Goal: Obtain resource: Obtain resource

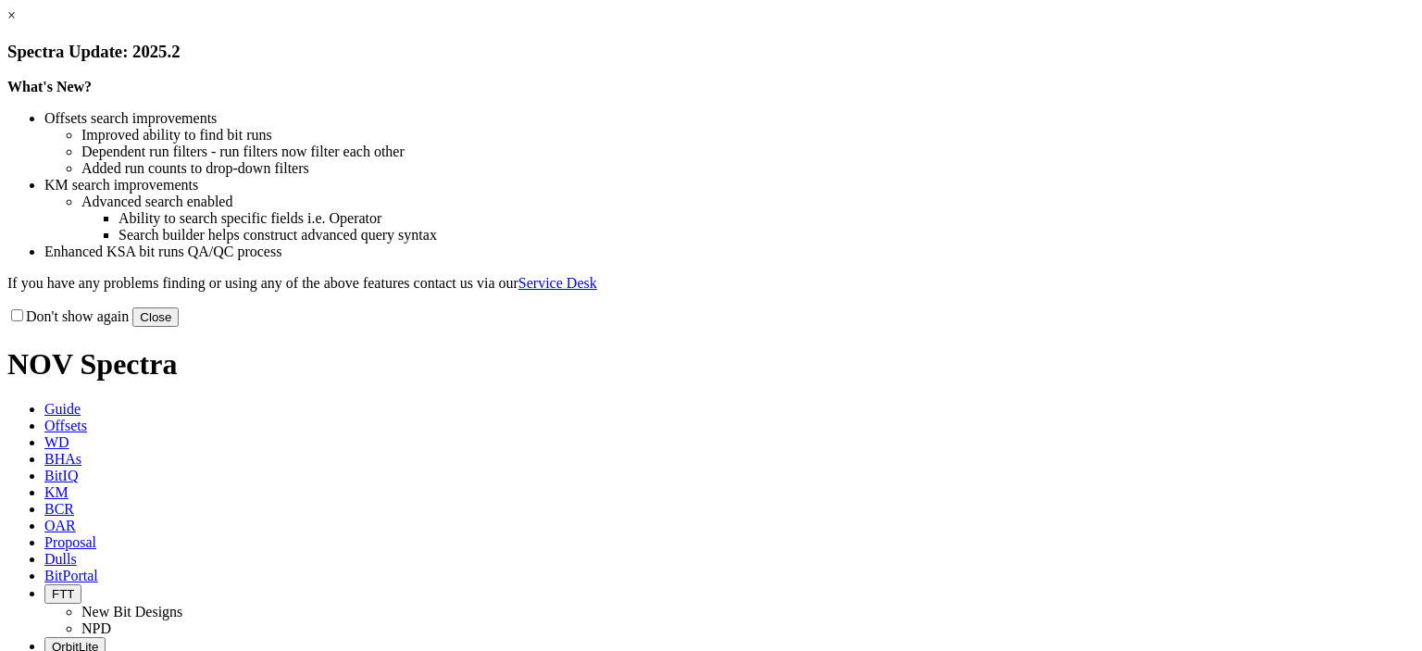
click at [23, 321] on input "Don't show again" at bounding box center [17, 315] width 12 height 12
checkbox input "true"
click at [179, 327] on button "Close" at bounding box center [155, 316] width 46 height 19
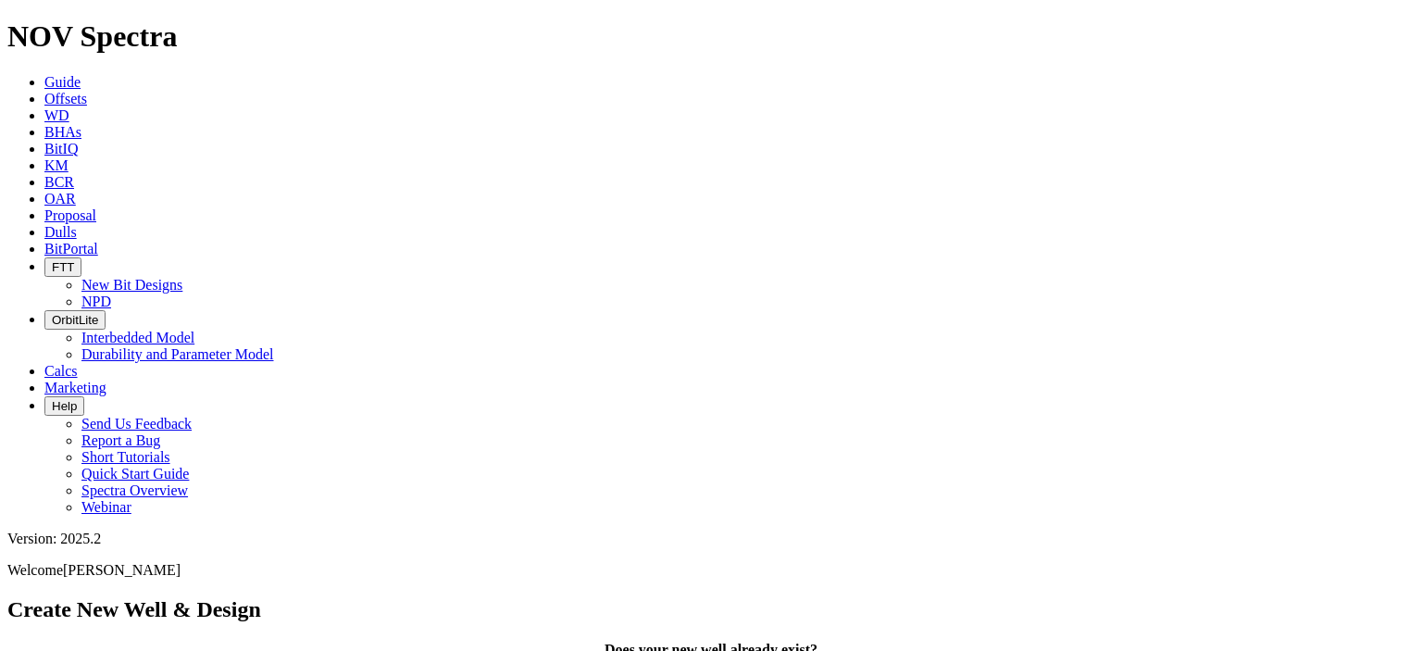
click at [69, 157] on link "KM" at bounding box center [56, 165] width 24 height 16
click at [171, 641] on input "text" at bounding box center [89, 650] width 164 height 19
paste input "F297160"
type input "F297160"
click at [229, 641] on button "Search" at bounding box center [202, 650] width 54 height 19
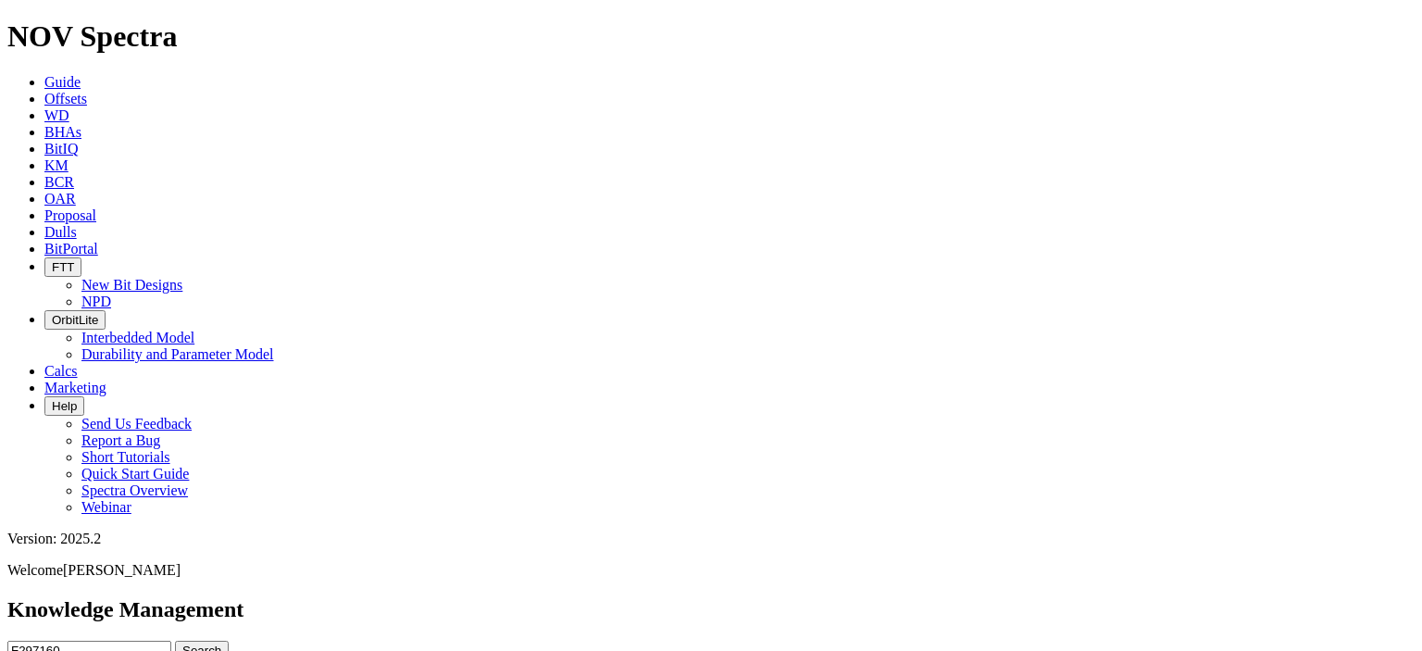
scroll to position [1338, 0]
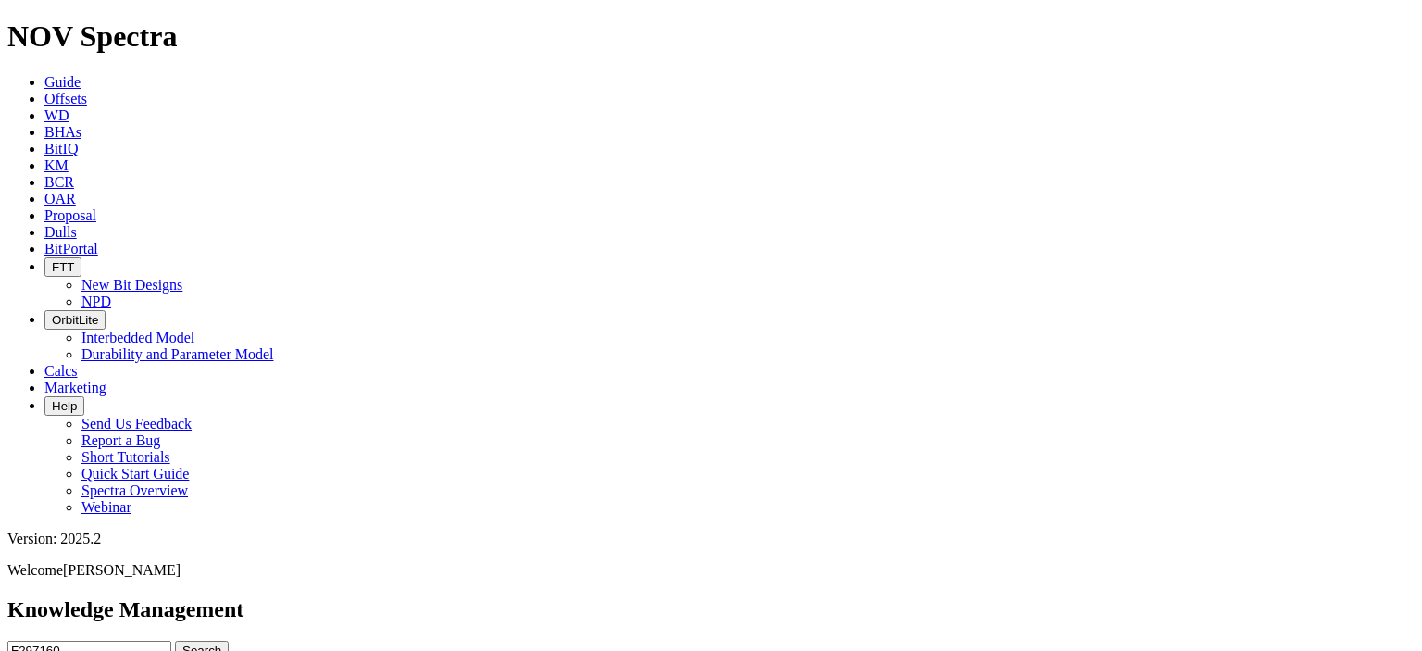
click at [171, 641] on input "F297160" at bounding box center [89, 650] width 164 height 19
click at [69, 107] on link "WD" at bounding box center [56, 115] width 25 height 16
click at [87, 91] on span "Offsets" at bounding box center [65, 99] width 43 height 16
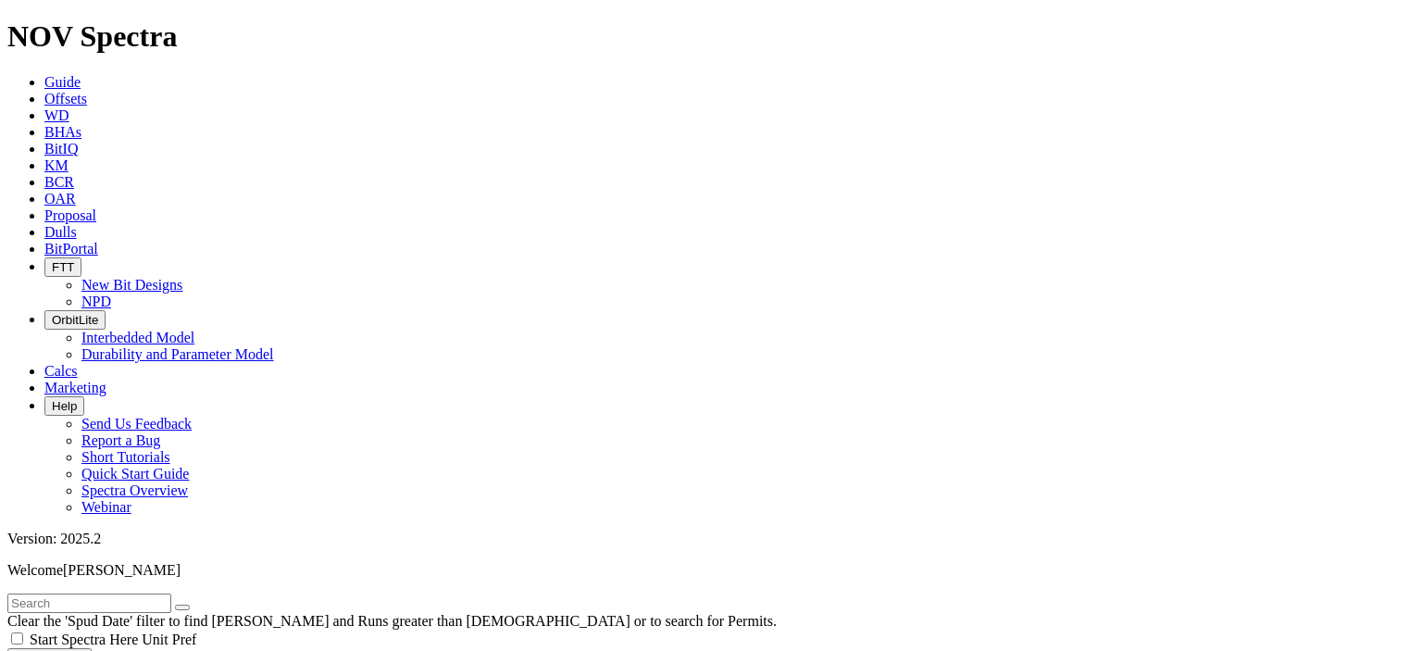
scroll to position [1296, 0]
type input "400"
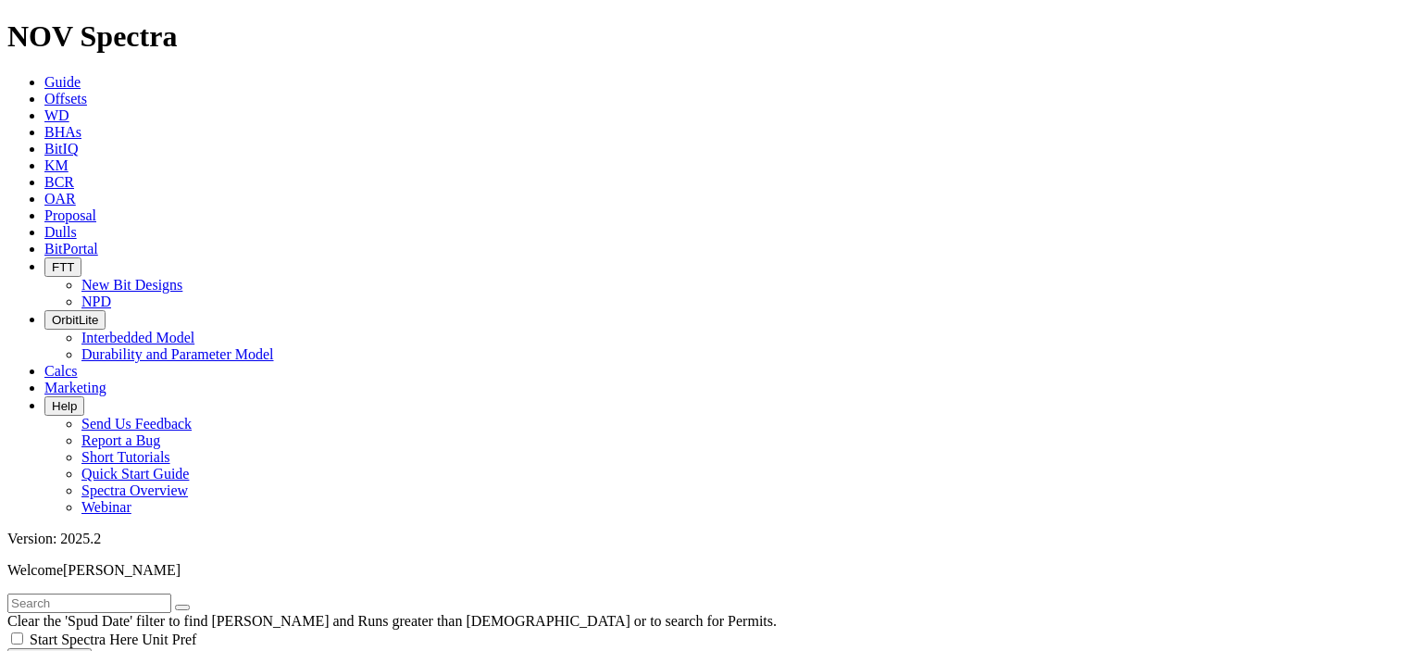
checkbox input "false"
type input "4000"
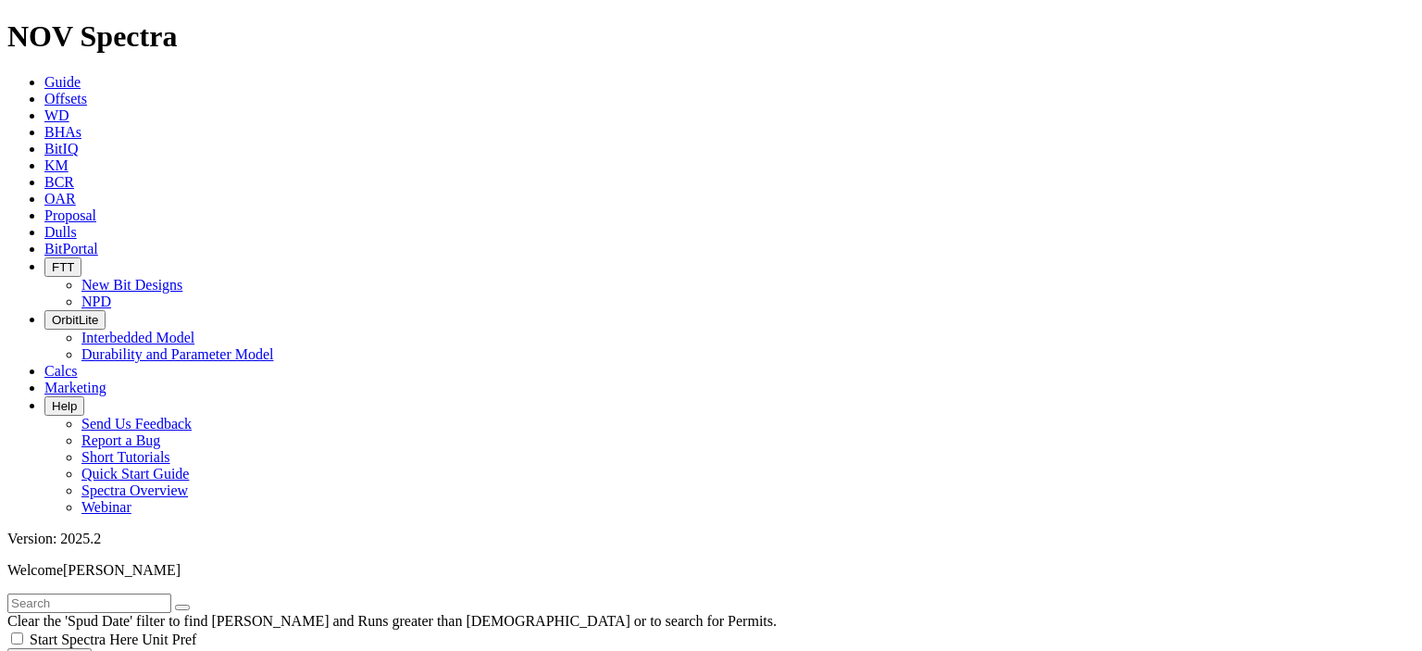
select select "? number:0.4445 ?"
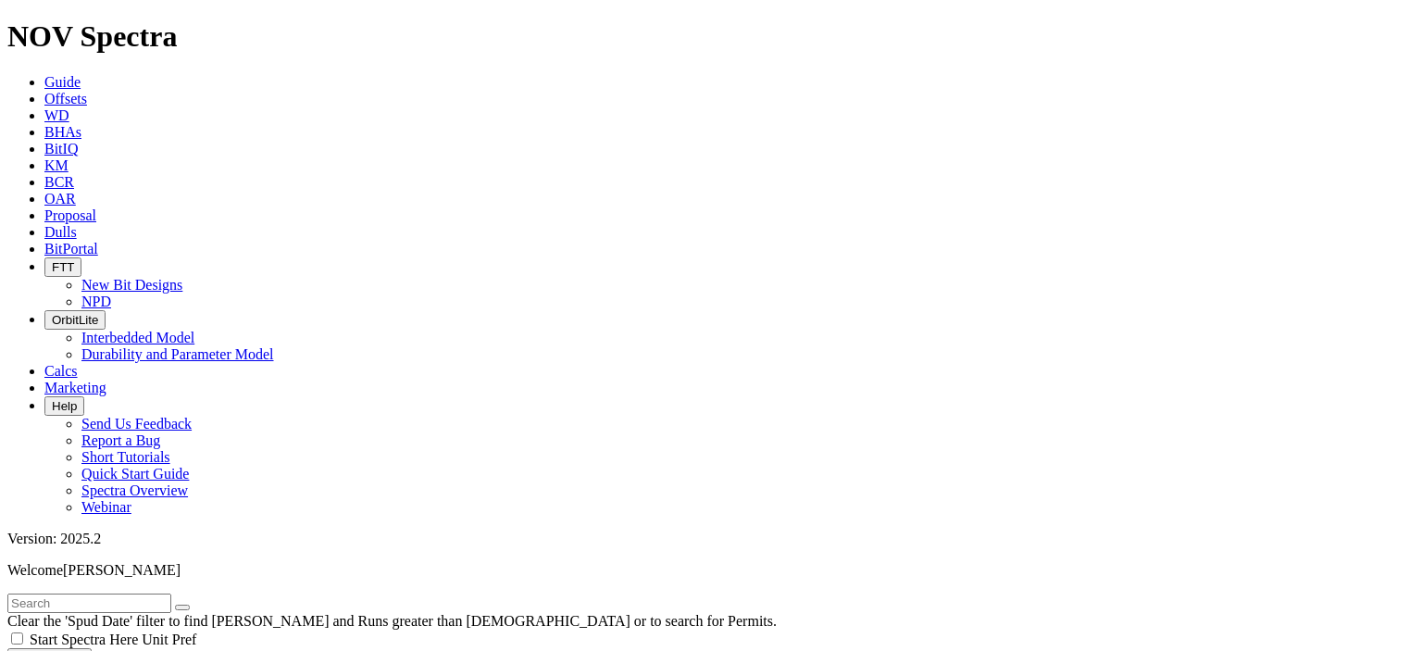
scroll to position [157, 0]
drag, startPoint x: 1204, startPoint y: 620, endPoint x: 1259, endPoint y: 595, distance: 60.9
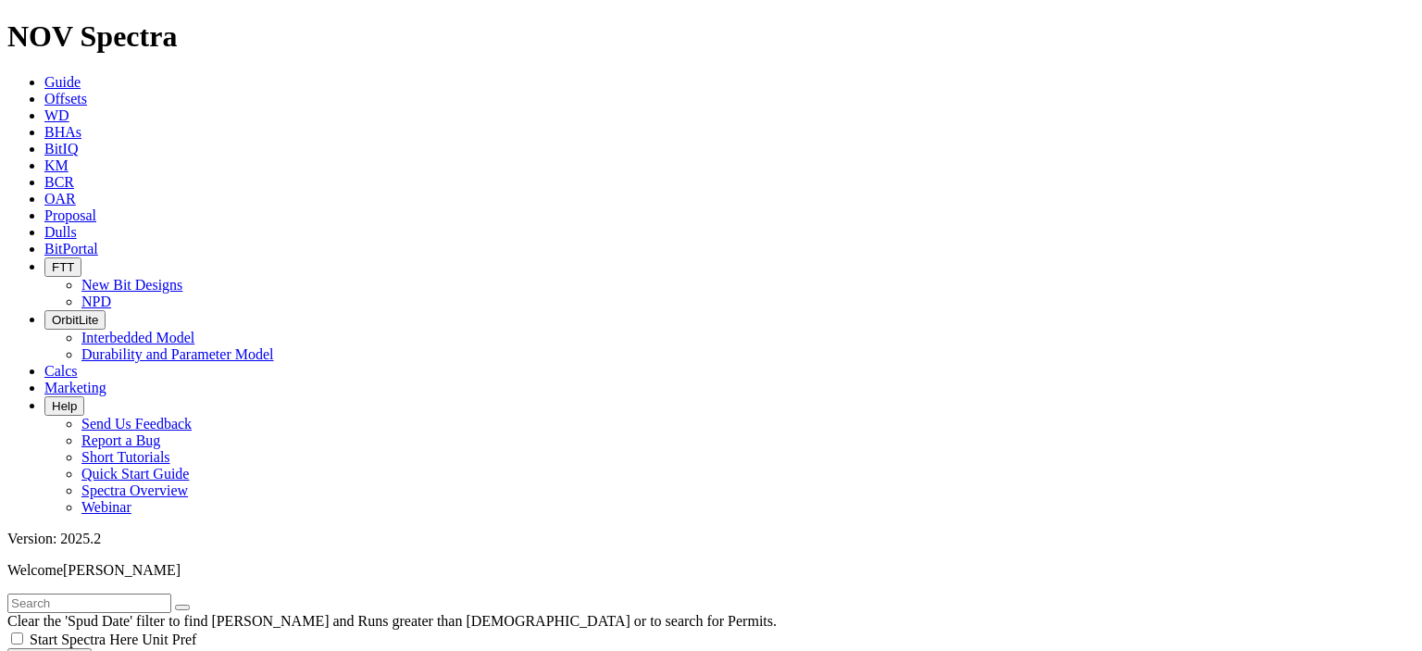
scroll to position [0, 0]
drag, startPoint x: 1229, startPoint y: 455, endPoint x: 1200, endPoint y: 494, distance: 49.6
copy span "A275853"
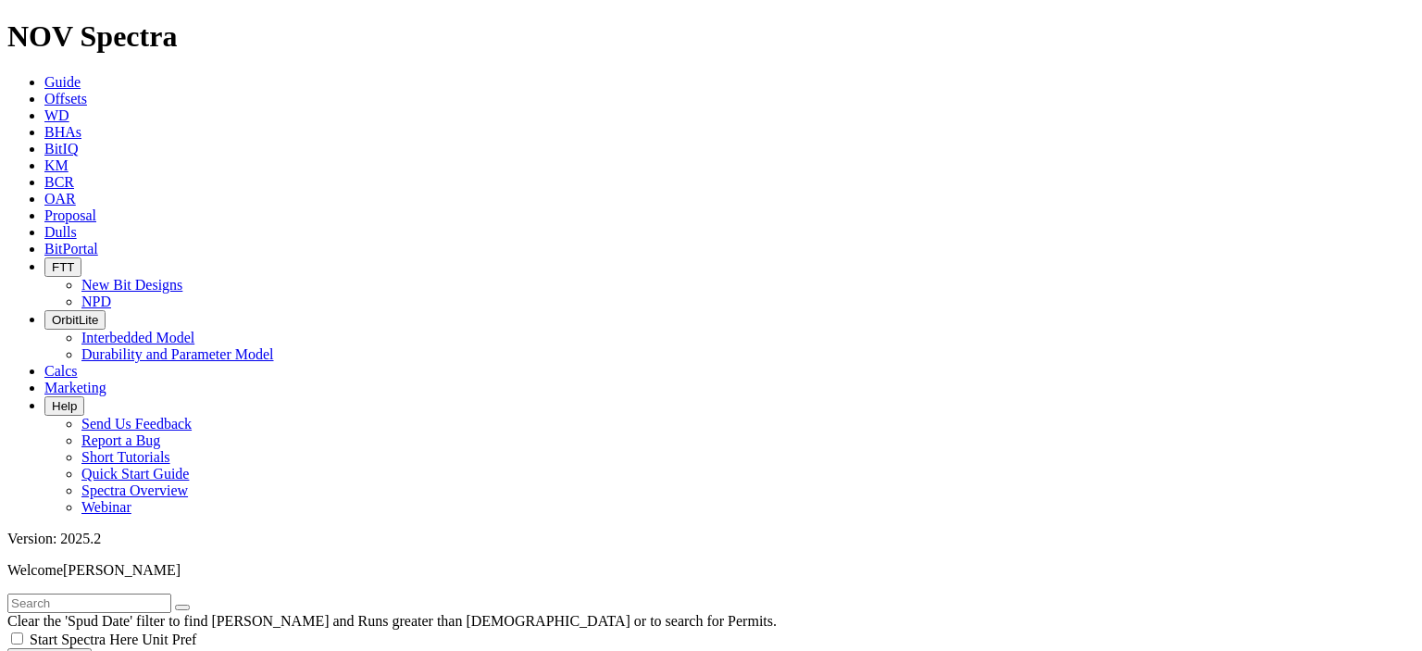
type input "[DATE]"
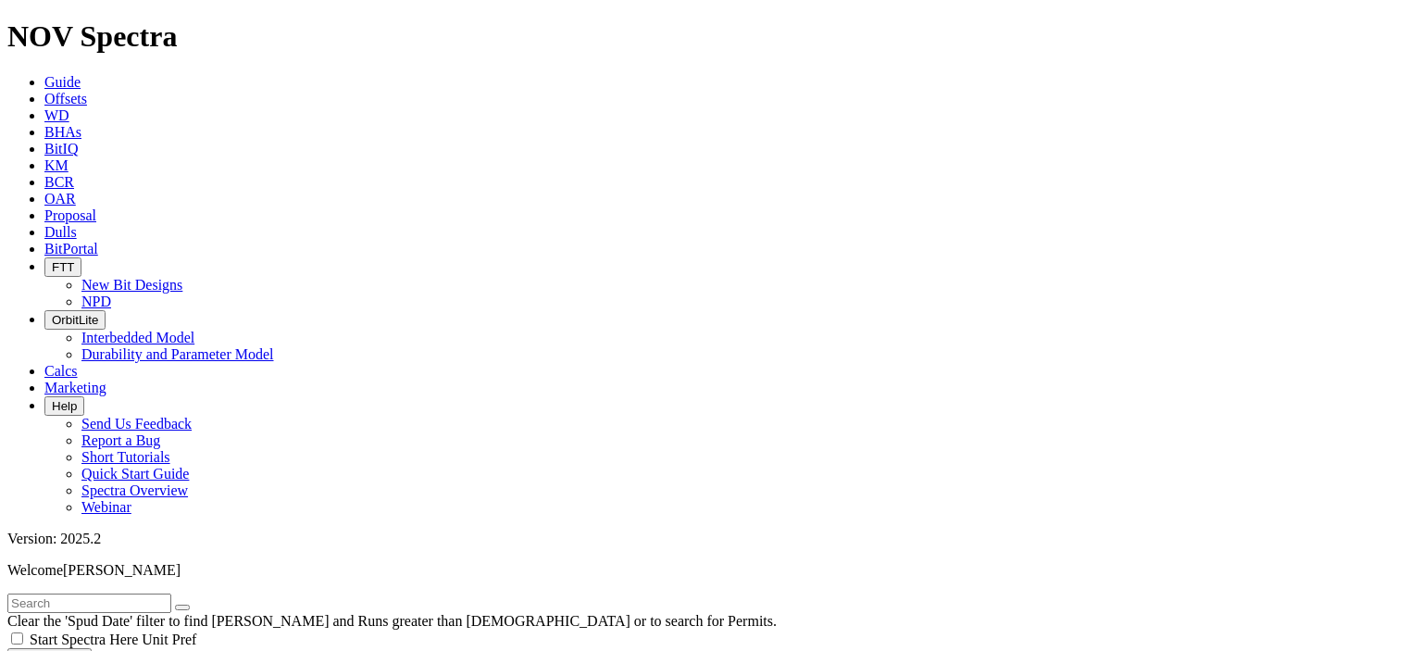
drag, startPoint x: 1248, startPoint y: 507, endPoint x: 1255, endPoint y: 525, distance: 19.1
copy span "GRAYLING 14 FEDERAL COM 603H"
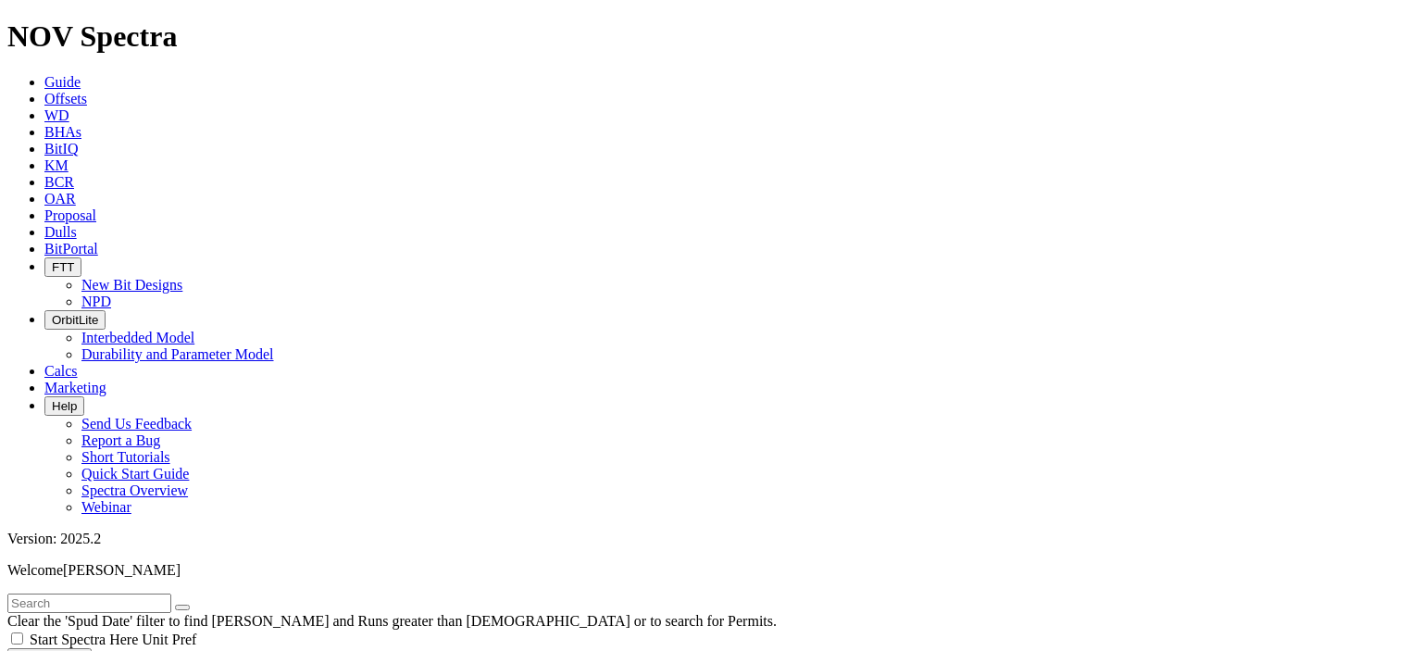
scroll to position [0, 0]
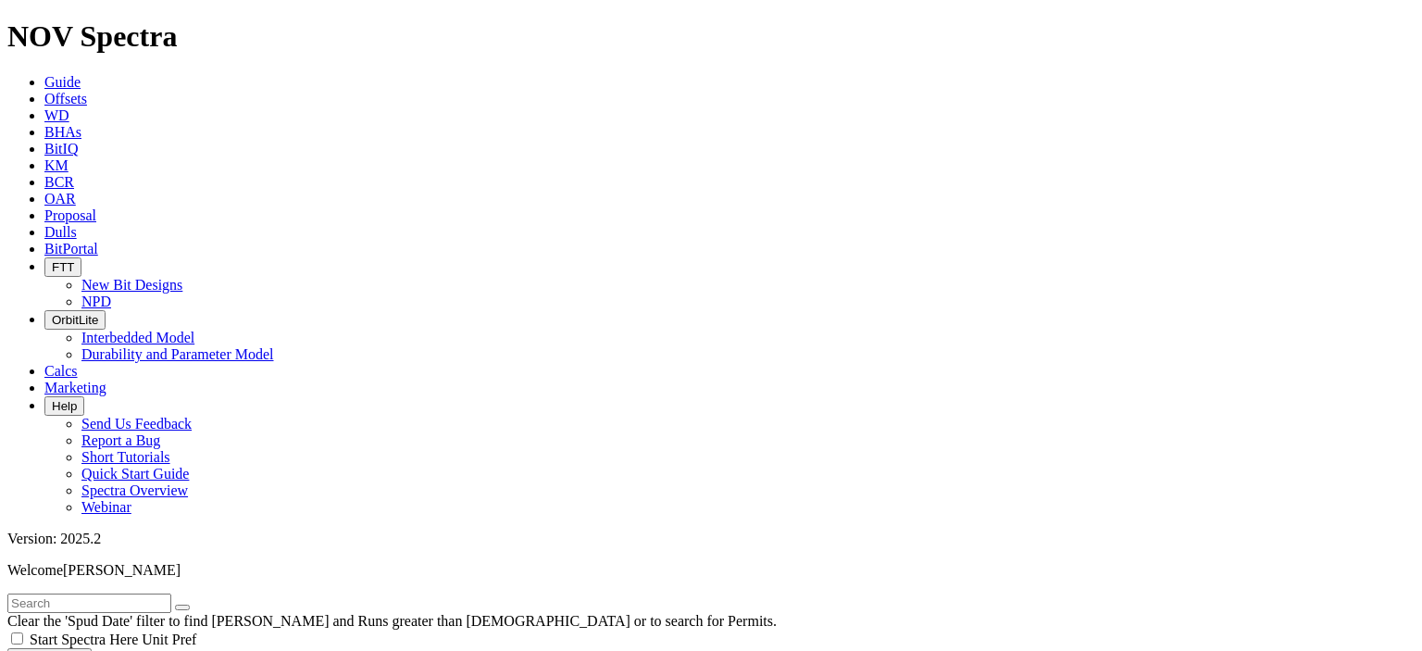
scroll to position [571, 0]
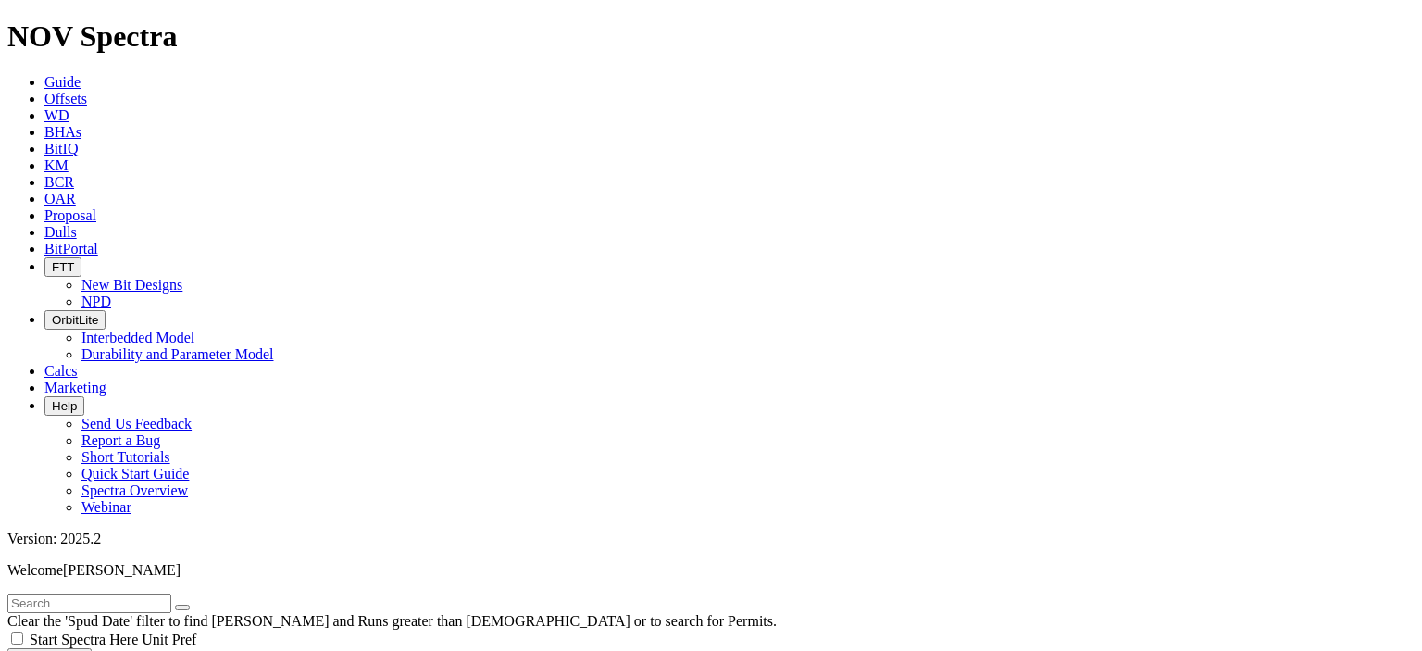
scroll to position [0, 0]
